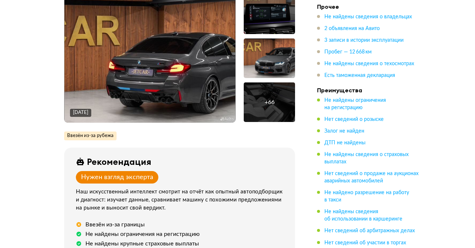
scroll to position [91, 0]
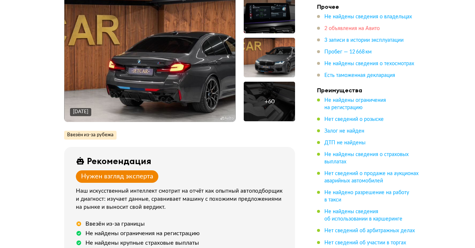
click at [350, 29] on span "2 объявления на Авито" at bounding box center [352, 28] width 55 height 5
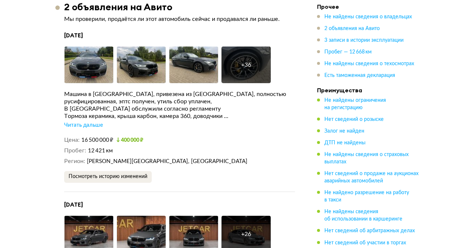
scroll to position [1125, 0]
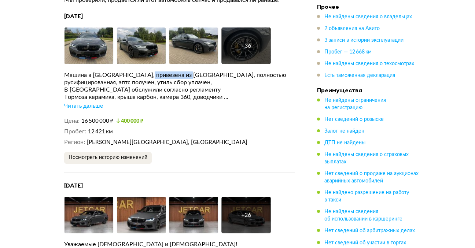
drag, startPoint x: 147, startPoint y: 76, endPoint x: 195, endPoint y: 76, distance: 47.7
click at [195, 76] on div "Машина в [GEOGRAPHIC_DATA], привезена из [GEOGRAPHIC_DATA], полностью русифицир…" at bounding box center [179, 79] width 231 height 15
copy div "из [GEOGRAPHIC_DATA]"
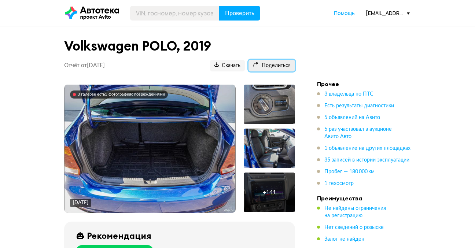
click at [273, 68] on span "Поделиться" at bounding box center [272, 65] width 38 height 7
